Goal: Task Accomplishment & Management: Use online tool/utility

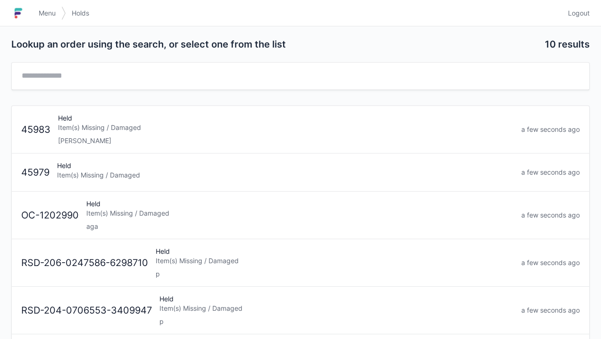
click at [93, 126] on div "Item(s) Missing / Damaged" at bounding box center [285, 127] width 455 height 9
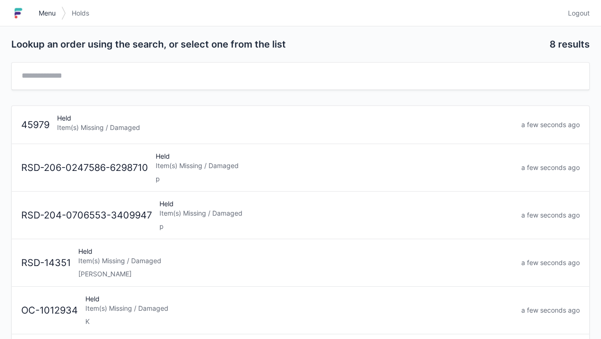
click at [46, 21] on link "Menu" at bounding box center [47, 13] width 28 height 17
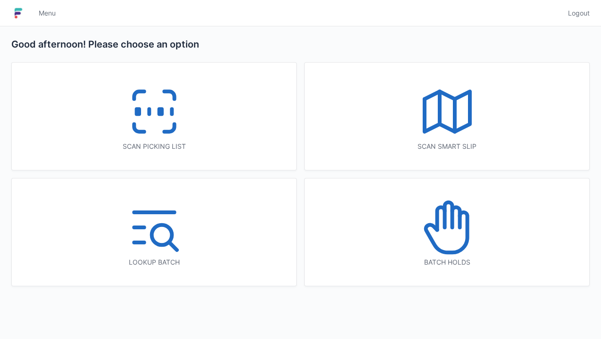
click at [160, 106] on icon at bounding box center [154, 112] width 60 height 60
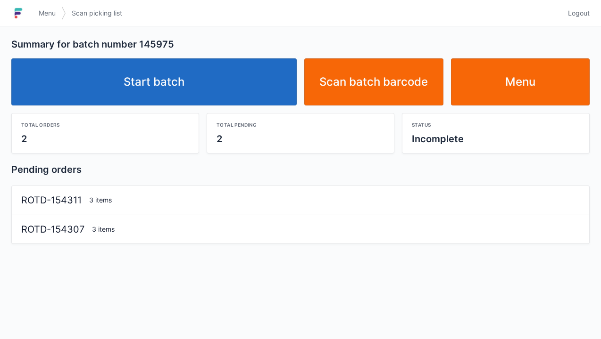
click at [165, 92] on link "Start batch" at bounding box center [153, 81] width 285 height 47
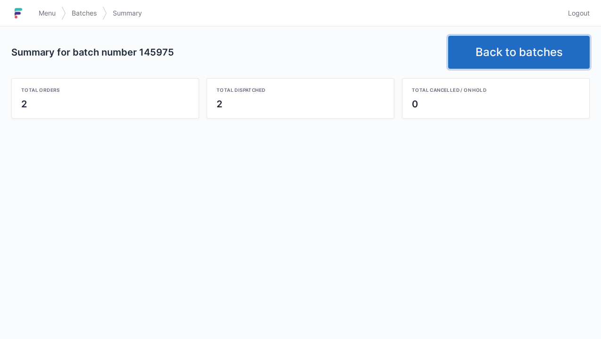
click at [506, 50] on link "Back to batches" at bounding box center [518, 52] width 141 height 33
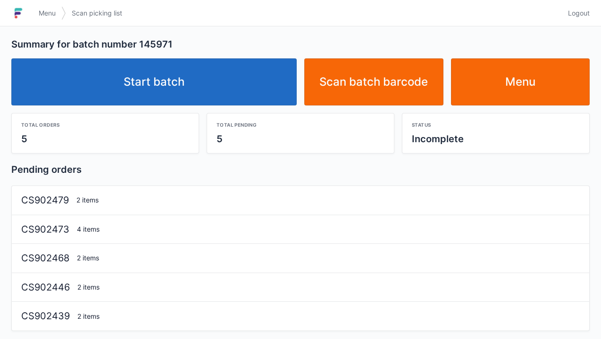
click at [182, 80] on link "Start batch" at bounding box center [153, 81] width 285 height 47
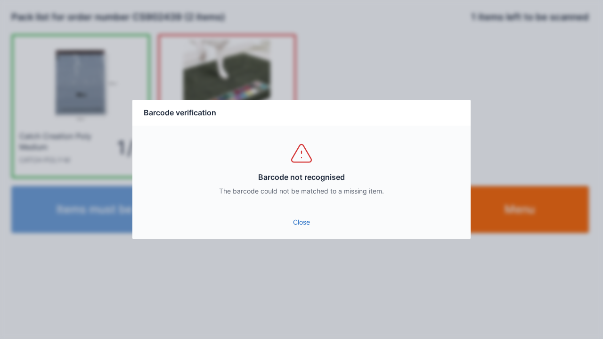
click at [310, 230] on link "Close" at bounding box center [301, 222] width 323 height 17
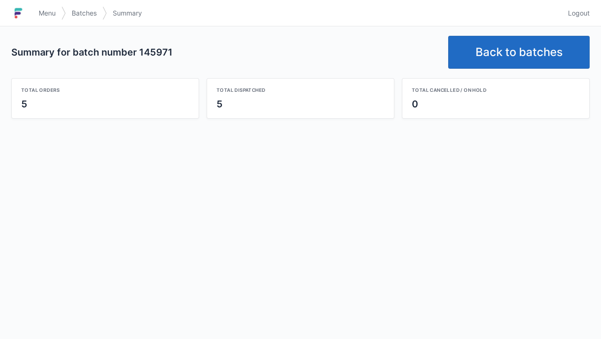
click at [496, 58] on link "Back to batches" at bounding box center [518, 52] width 141 height 33
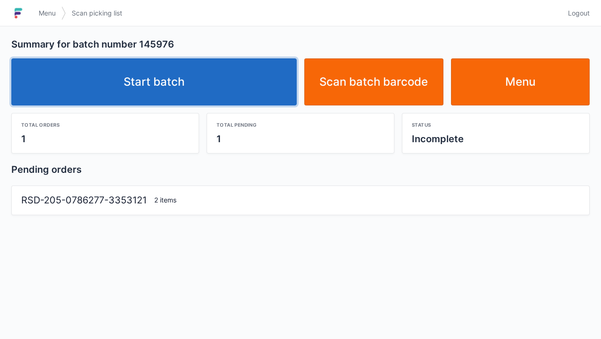
click at [195, 91] on link "Start batch" at bounding box center [153, 81] width 285 height 47
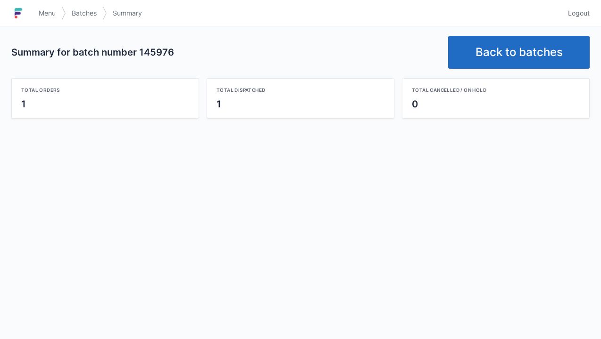
click at [498, 66] on link "Back to batches" at bounding box center [518, 52] width 141 height 33
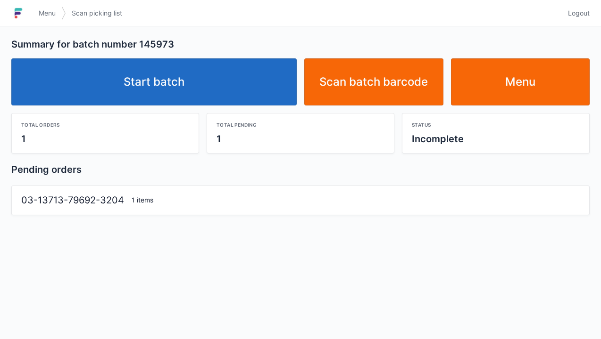
click at [154, 99] on link "Start batch" at bounding box center [153, 81] width 285 height 47
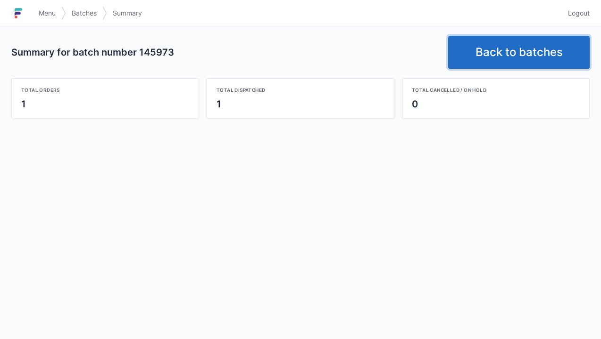
click at [518, 56] on link "Back to batches" at bounding box center [518, 52] width 141 height 33
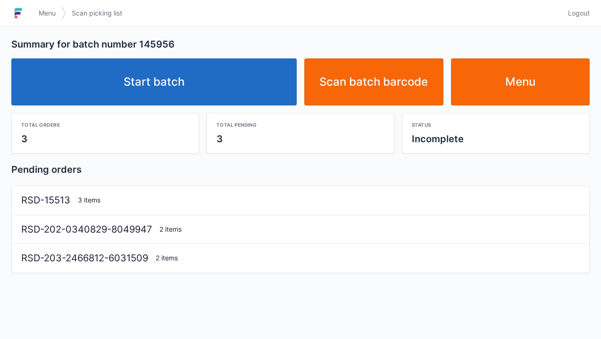
click at [190, 84] on link "Start batch" at bounding box center [153, 81] width 285 height 47
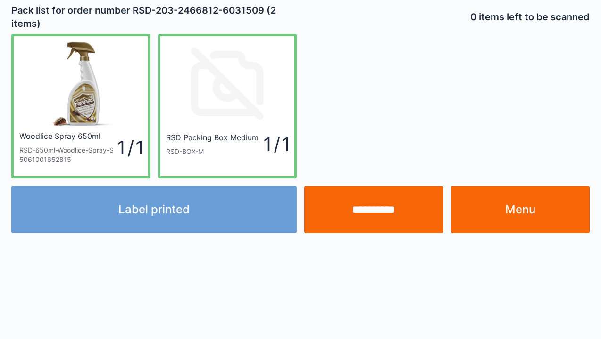
click at [170, 216] on div "Label printed" at bounding box center [154, 209] width 293 height 47
click at [185, 221] on div "Label printed" at bounding box center [154, 209] width 293 height 47
click at [169, 216] on div "Label printed" at bounding box center [154, 209] width 293 height 47
click at [170, 215] on div "Label printed" at bounding box center [154, 209] width 293 height 47
click at [181, 211] on div "Label printed" at bounding box center [154, 209] width 293 height 47
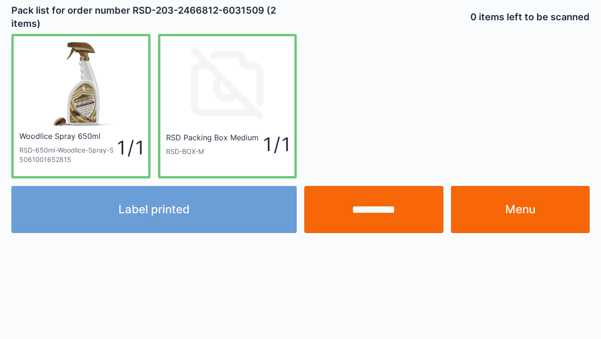
click at [184, 212] on div "Label printed" at bounding box center [154, 209] width 293 height 47
click at [519, 214] on link "Menu" at bounding box center [520, 209] width 139 height 47
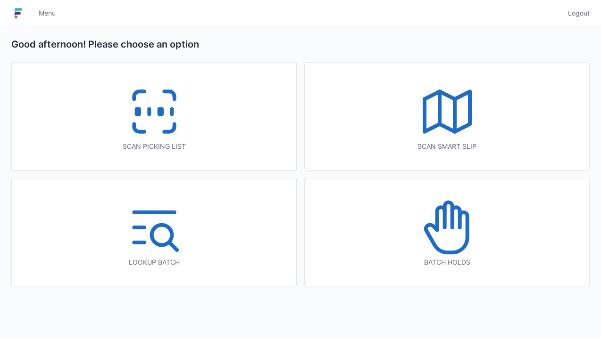
click at [134, 116] on icon at bounding box center [154, 112] width 60 height 60
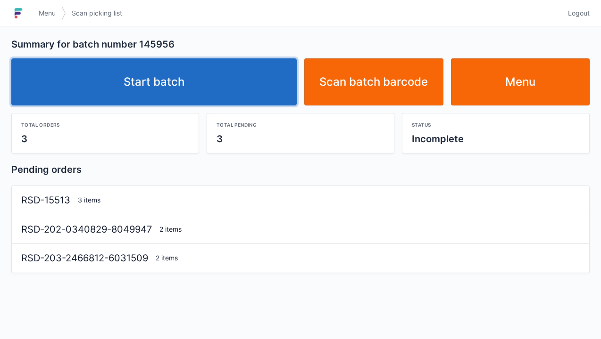
click at [160, 97] on link "Start batch" at bounding box center [153, 81] width 285 height 47
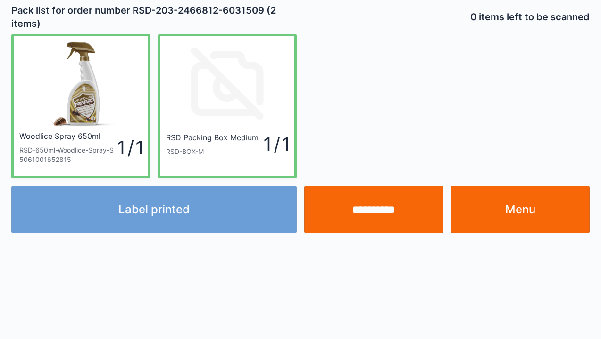
click at [182, 212] on div "Label printed" at bounding box center [154, 209] width 293 height 47
click at [161, 219] on div "Label printed" at bounding box center [154, 209] width 293 height 47
click at [162, 214] on div "Label printed" at bounding box center [154, 209] width 293 height 47
click at [167, 206] on div "Label printed" at bounding box center [154, 209] width 293 height 47
click at [164, 209] on div "Label printed" at bounding box center [154, 209] width 293 height 47
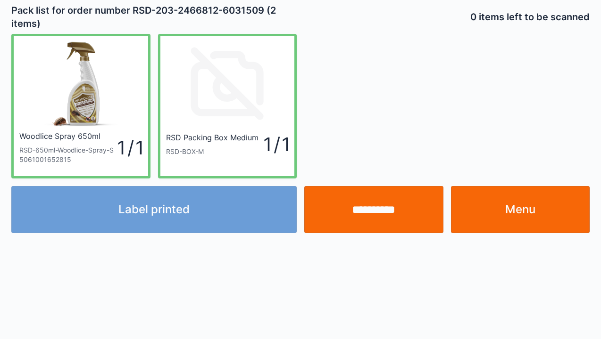
click at [165, 221] on div "Label printed" at bounding box center [154, 209] width 293 height 47
click at [167, 220] on div "Label printed" at bounding box center [154, 209] width 293 height 47
click at [169, 222] on div "Label printed" at bounding box center [154, 209] width 293 height 47
click at [508, 216] on link "Menu" at bounding box center [520, 209] width 139 height 47
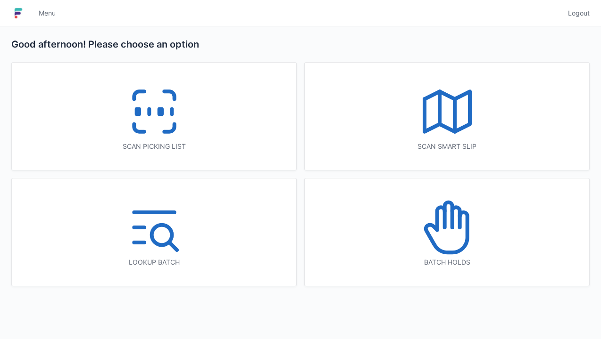
click at [165, 124] on icon at bounding box center [154, 112] width 60 height 60
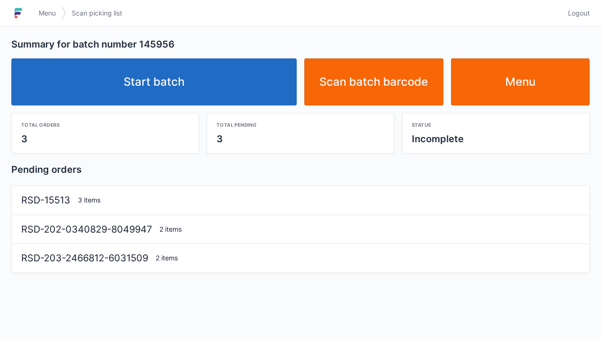
click at [157, 79] on link "Start batch" at bounding box center [153, 81] width 285 height 47
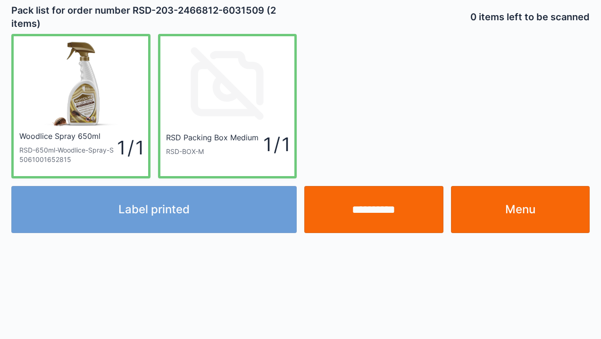
click at [162, 221] on div "Label printed" at bounding box center [154, 209] width 293 height 47
click at [173, 220] on div "Label printed" at bounding box center [154, 209] width 293 height 47
click at [176, 217] on div "Label printed" at bounding box center [154, 209] width 293 height 47
click at [181, 216] on div "Label printed" at bounding box center [154, 209] width 293 height 47
click at [527, 222] on link "Menu" at bounding box center [520, 209] width 139 height 47
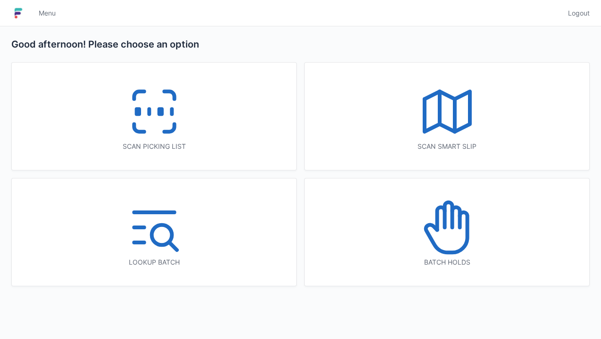
click at [165, 113] on icon at bounding box center [154, 112] width 60 height 60
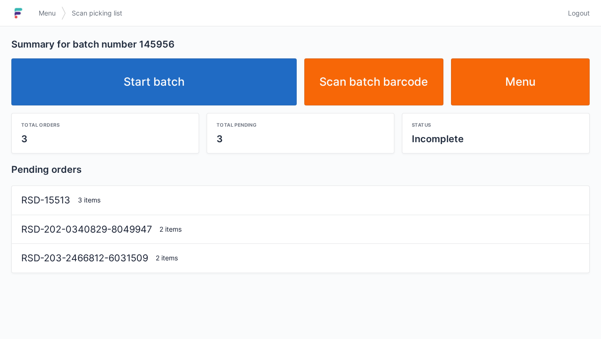
click at [170, 105] on link "Start batch" at bounding box center [153, 81] width 285 height 47
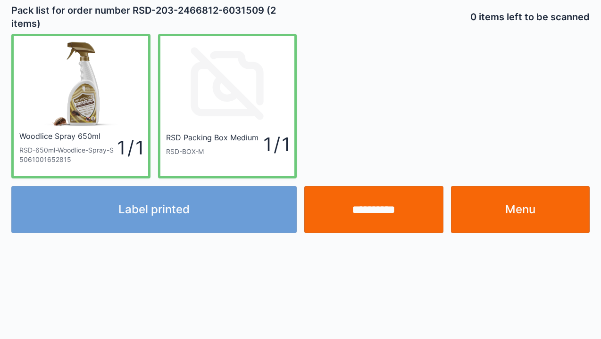
click at [171, 216] on div "Label printed" at bounding box center [154, 209] width 293 height 47
click at [186, 209] on div "Label printed" at bounding box center [154, 209] width 293 height 47
click at [183, 209] on div "Label printed" at bounding box center [154, 209] width 293 height 47
click at [180, 211] on div "Label printed" at bounding box center [154, 209] width 293 height 47
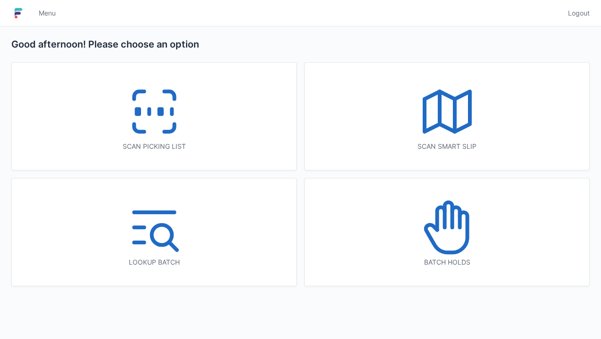
click at [169, 118] on icon at bounding box center [154, 112] width 60 height 60
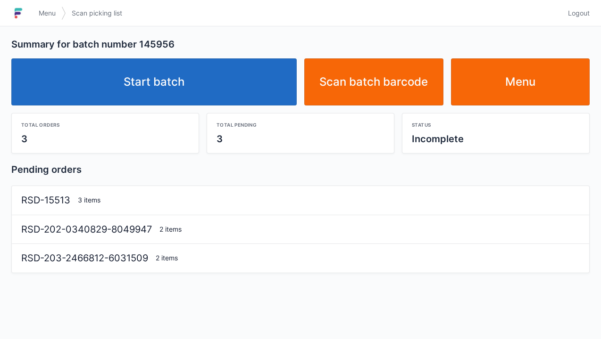
click at [184, 80] on link "Start batch" at bounding box center [153, 81] width 285 height 47
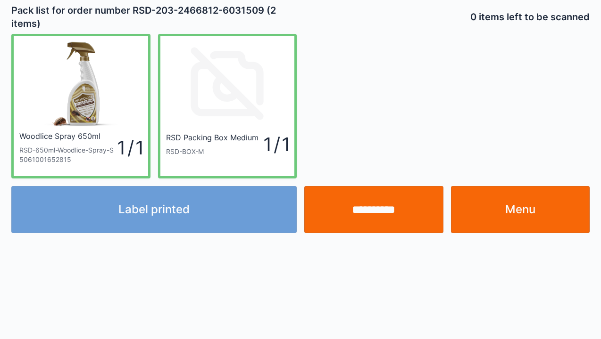
click at [186, 215] on div "Label printed" at bounding box center [154, 209] width 293 height 47
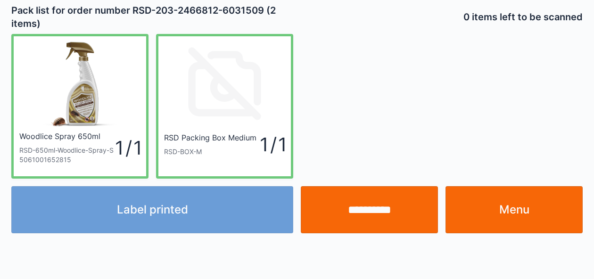
click at [498, 208] on link "Menu" at bounding box center [513, 209] width 137 height 47
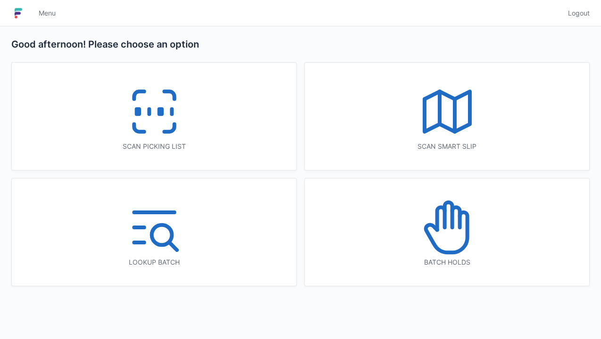
click at [172, 120] on icon at bounding box center [154, 112] width 60 height 60
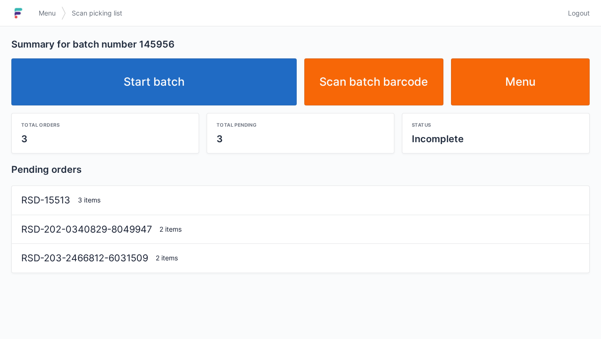
click at [189, 85] on link "Start batch" at bounding box center [153, 81] width 285 height 47
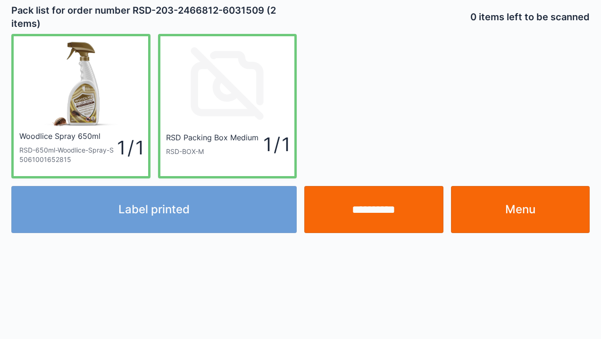
click at [173, 213] on div "Label printed" at bounding box center [154, 209] width 293 height 47
click at [165, 222] on div "Label printed" at bounding box center [154, 209] width 293 height 47
click at [168, 206] on div "Label printed" at bounding box center [154, 209] width 293 height 47
click at [167, 211] on div "Label printed" at bounding box center [154, 209] width 293 height 47
click at [168, 210] on div "Label printed" at bounding box center [154, 209] width 293 height 47
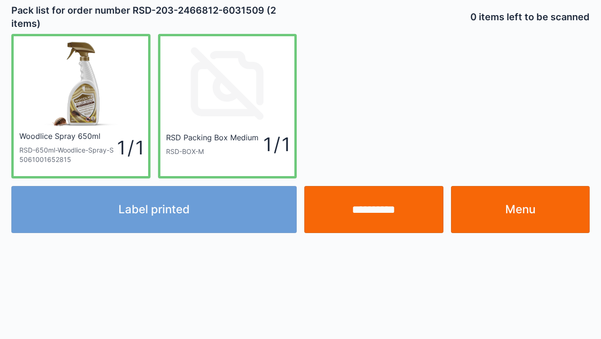
click at [173, 210] on div "Label printed" at bounding box center [154, 209] width 293 height 47
click at [169, 216] on div "Label printed" at bounding box center [154, 209] width 293 height 47
click at [173, 217] on div "Label printed" at bounding box center [154, 209] width 293 height 47
click at [172, 212] on div "Label printed" at bounding box center [154, 209] width 293 height 47
click at [174, 211] on div "Label printed" at bounding box center [154, 209] width 293 height 47
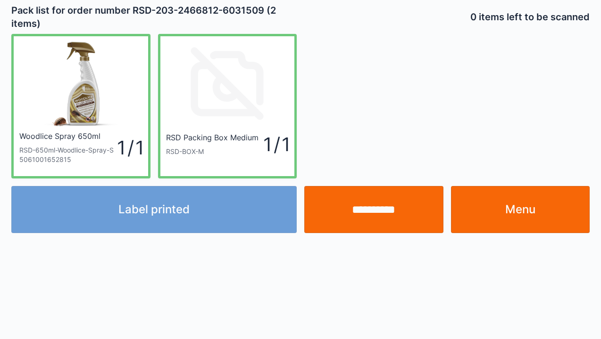
click at [174, 209] on div "Label printed" at bounding box center [154, 209] width 293 height 47
click at [181, 209] on div "Label printed" at bounding box center [154, 209] width 293 height 47
click at [160, 210] on div "Label printed" at bounding box center [154, 209] width 293 height 47
click at [158, 213] on div "Label printed" at bounding box center [154, 209] width 293 height 47
click at [523, 209] on link "Menu" at bounding box center [520, 209] width 139 height 47
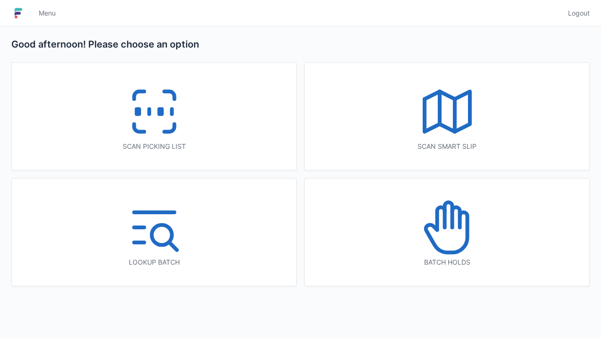
click at [164, 118] on icon at bounding box center [154, 112] width 60 height 60
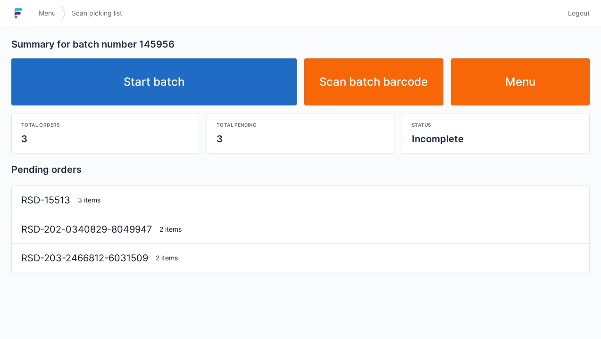
click at [167, 93] on link "Start batch" at bounding box center [153, 81] width 285 height 47
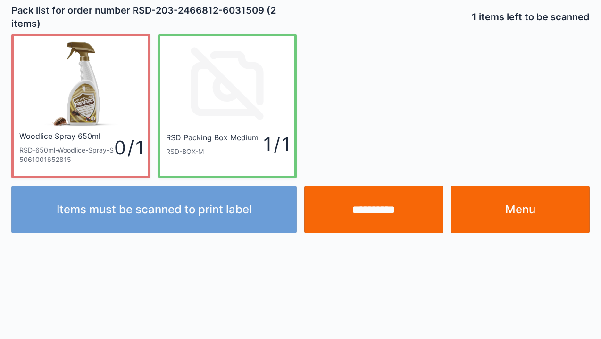
click at [520, 225] on link "Menu" at bounding box center [520, 209] width 139 height 47
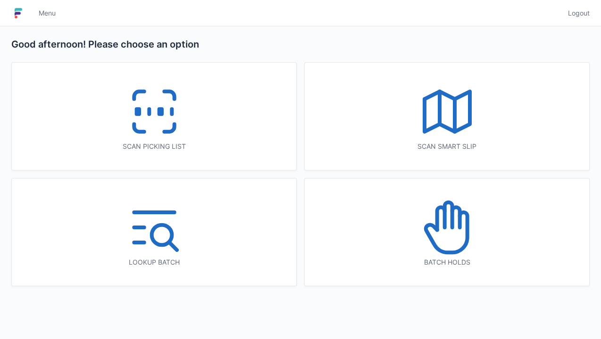
click at [172, 140] on icon at bounding box center [154, 112] width 60 height 60
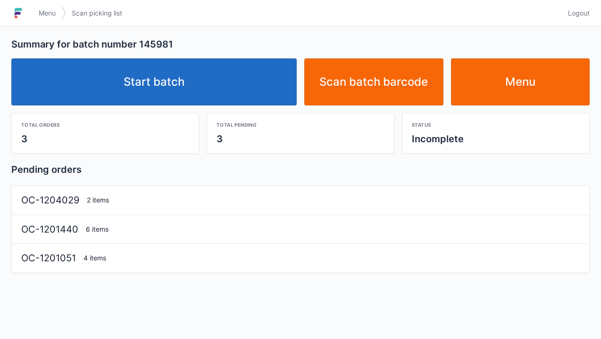
click at [208, 93] on link "Start batch" at bounding box center [153, 81] width 285 height 47
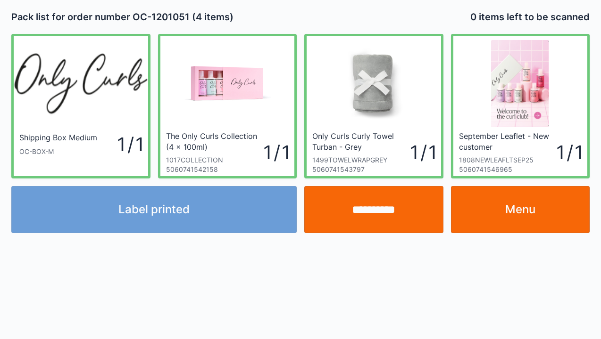
click at [165, 216] on div "Label printed" at bounding box center [154, 209] width 293 height 47
click at [39, 327] on div "**********" at bounding box center [300, 169] width 601 height 339
click at [531, 206] on link "Menu" at bounding box center [520, 209] width 139 height 47
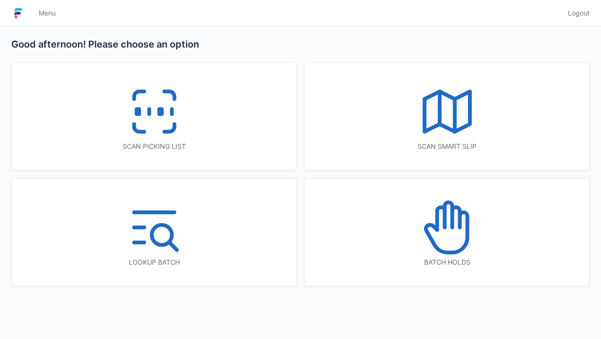
click at [167, 127] on icon at bounding box center [154, 112] width 60 height 60
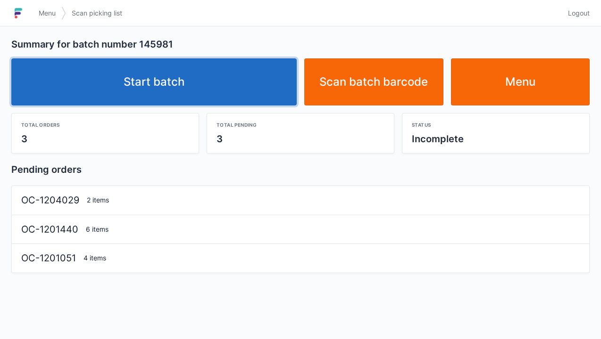
click at [168, 91] on link "Start batch" at bounding box center [153, 81] width 285 height 47
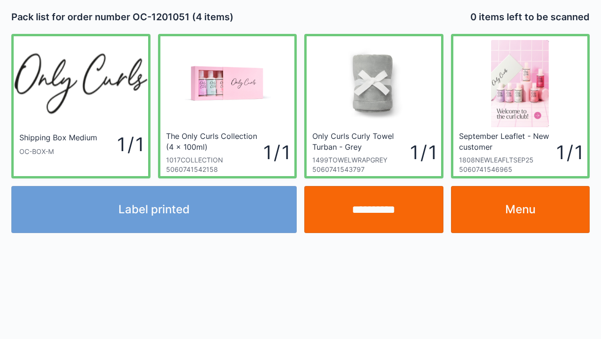
click at [521, 220] on link "Menu" at bounding box center [520, 209] width 139 height 47
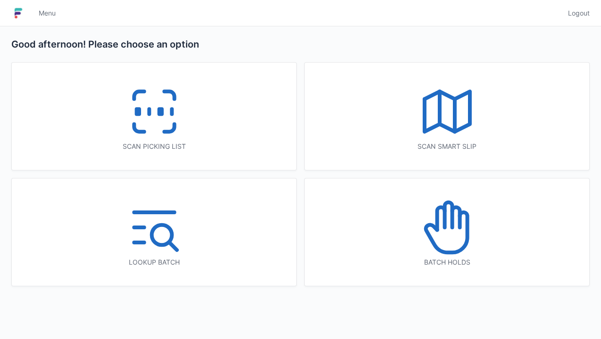
click at [162, 126] on icon at bounding box center [154, 112] width 60 height 60
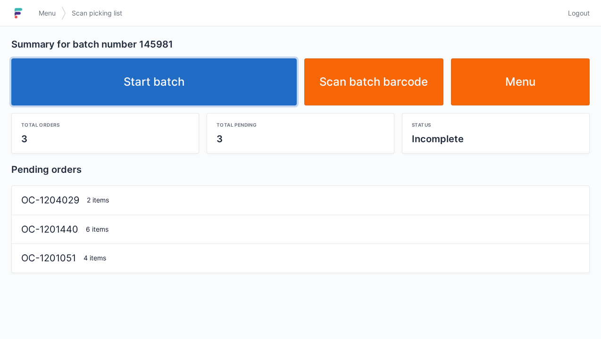
click at [151, 83] on link "Start batch" at bounding box center [153, 81] width 285 height 47
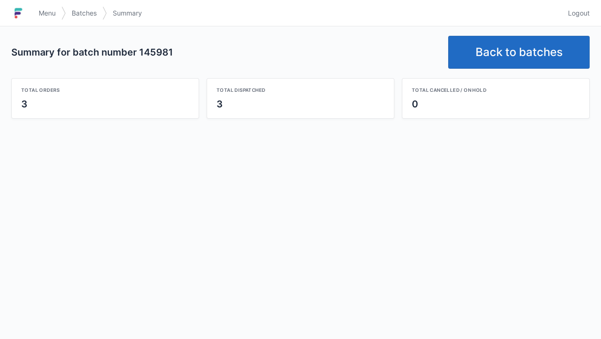
click at [511, 54] on link "Back to batches" at bounding box center [518, 52] width 141 height 33
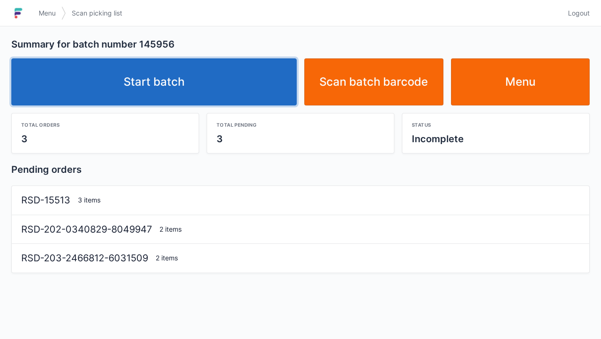
click at [185, 79] on link "Start batch" at bounding box center [153, 81] width 285 height 47
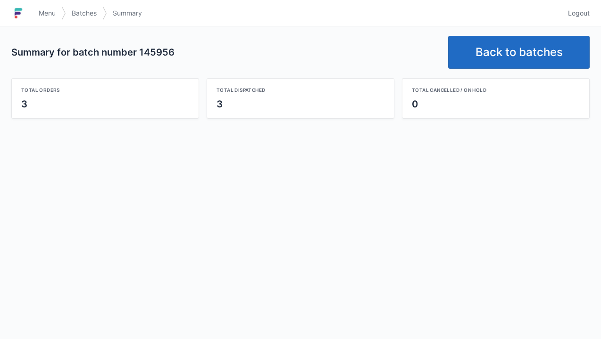
click at [518, 55] on link "Back to batches" at bounding box center [518, 52] width 141 height 33
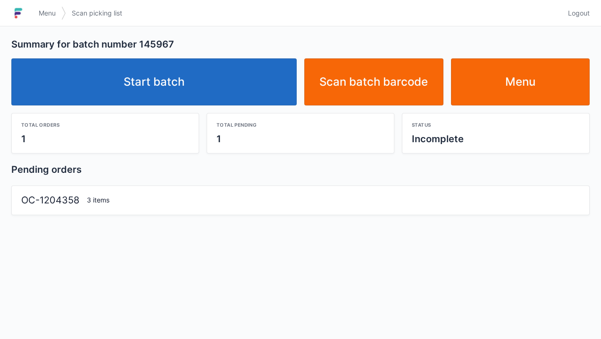
click at [162, 89] on link "Start batch" at bounding box center [153, 81] width 285 height 47
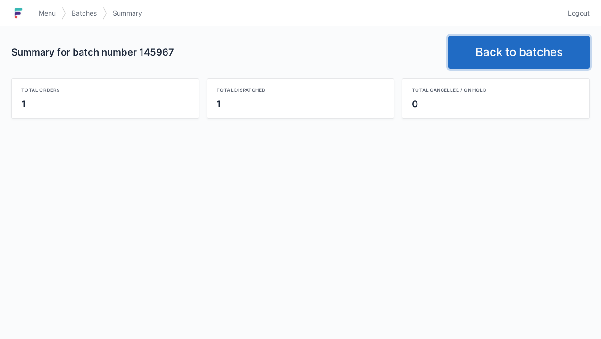
click at [529, 61] on link "Back to batches" at bounding box center [518, 52] width 141 height 33
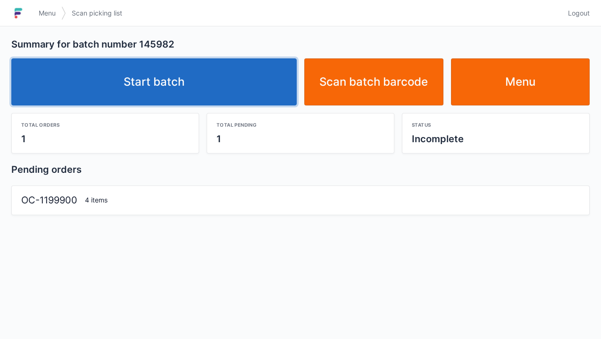
click at [181, 84] on link "Start batch" at bounding box center [153, 81] width 285 height 47
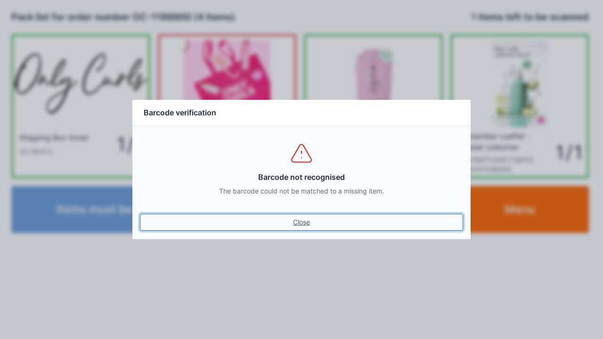
click at [304, 230] on link "Close" at bounding box center [301, 222] width 323 height 17
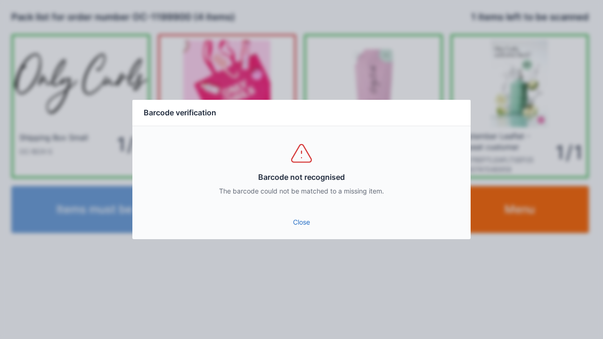
click at [294, 229] on link "Close" at bounding box center [301, 222] width 323 height 17
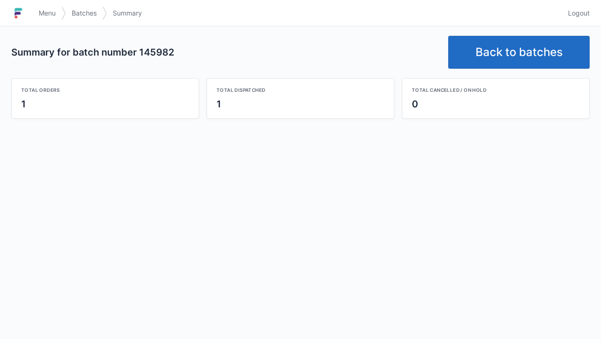
click at [508, 57] on link "Back to batches" at bounding box center [518, 52] width 141 height 33
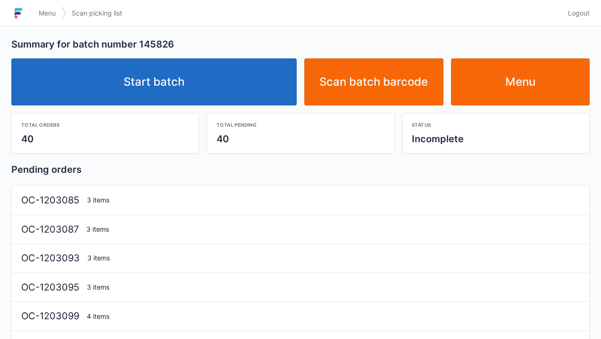
click at [166, 84] on link "Start batch" at bounding box center [153, 81] width 285 height 47
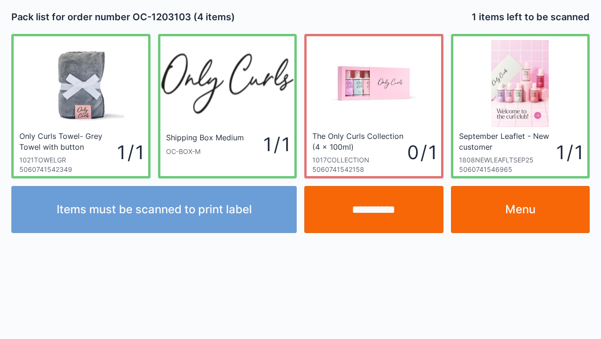
click at [386, 207] on input "**********" at bounding box center [373, 209] width 139 height 47
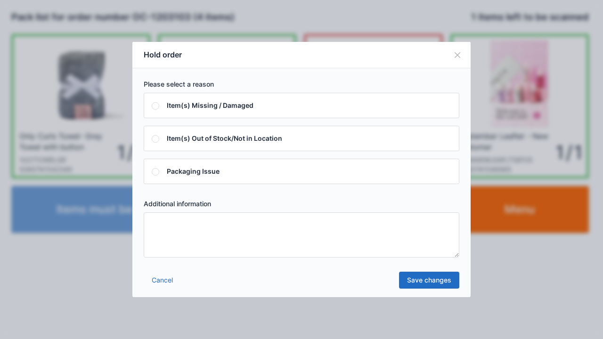
click at [157, 224] on textarea at bounding box center [302, 235] width 316 height 45
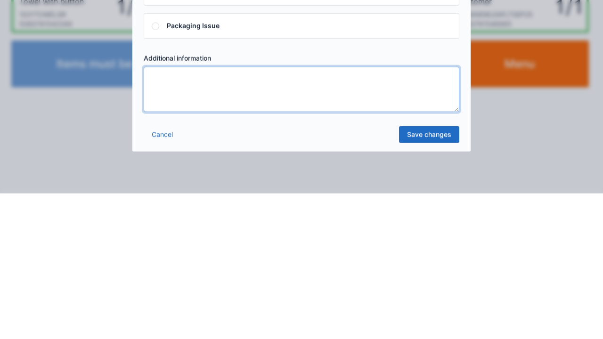
type textarea "*"
type textarea "*****"
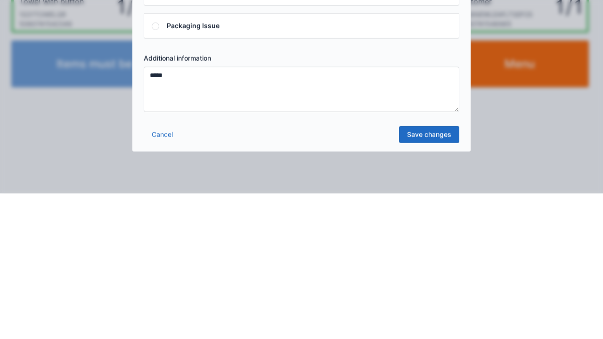
click at [417, 293] on div "Cancel Save changes" at bounding box center [301, 283] width 338 height 28
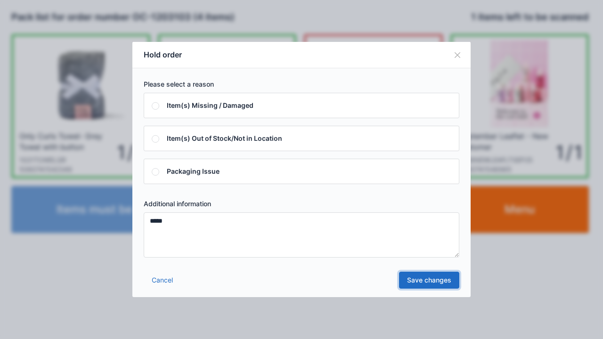
click at [436, 284] on link "Save changes" at bounding box center [429, 280] width 60 height 17
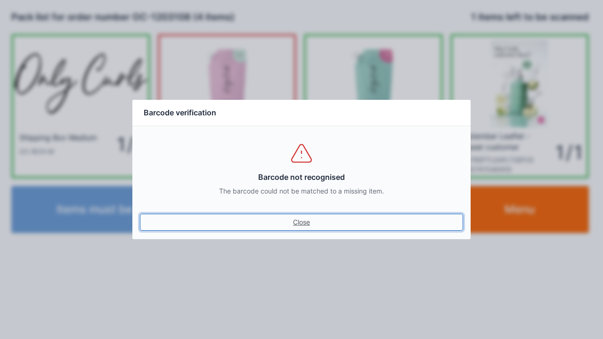
click at [300, 224] on link "Close" at bounding box center [301, 222] width 323 height 17
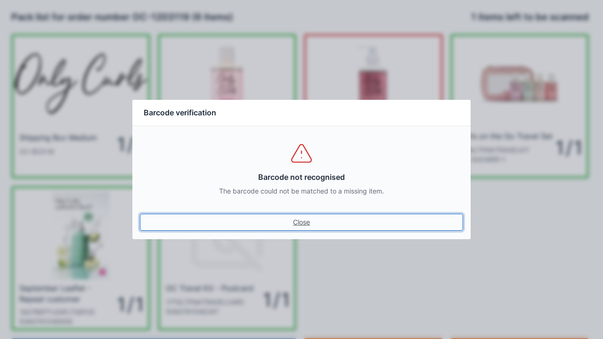
click at [310, 230] on link "Close" at bounding box center [301, 222] width 323 height 17
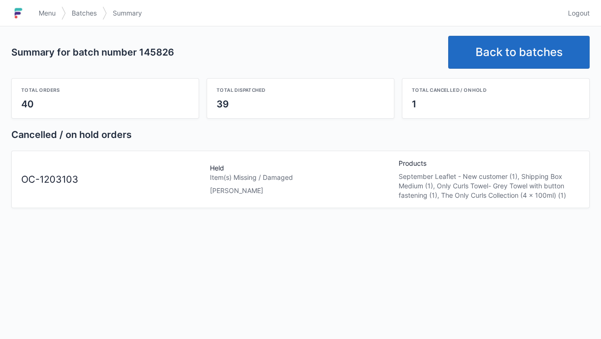
click at [39, 8] on span "Menu" at bounding box center [47, 12] width 17 height 9
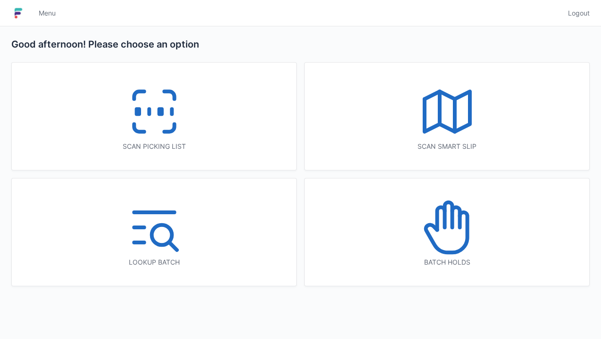
click at [464, 246] on icon at bounding box center [445, 233] width 41 height 40
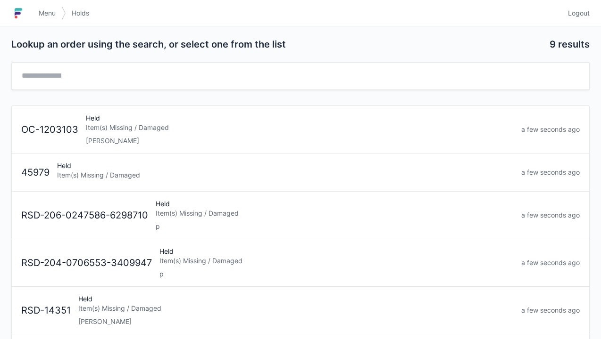
click at [233, 118] on div "Held Item(s) Missing / Damaged Elena" at bounding box center [299, 130] width 435 height 32
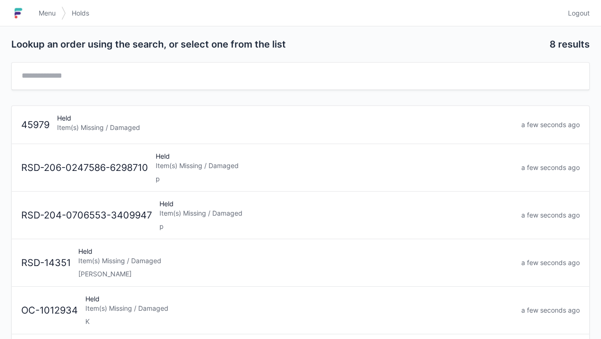
click at [54, 11] on span "Menu" at bounding box center [47, 12] width 17 height 9
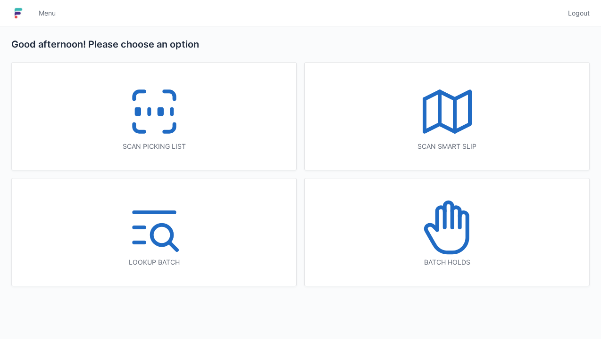
click at [149, 116] on icon at bounding box center [154, 112] width 60 height 60
